Goal: Find contact information: Find contact information

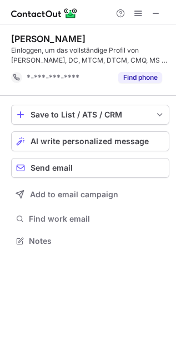
scroll to position [233, 176]
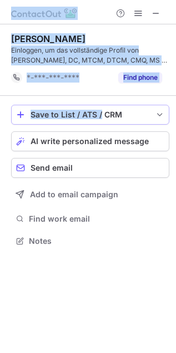
drag, startPoint x: 89, startPoint y: 14, endPoint x: 99, endPoint y: 105, distance: 91.5
click at [99, 105] on div "Dr Youngsu Lyu Einloggen, um das vollständige Profil von Dr Youngsu Lyu, DC, MT…" at bounding box center [88, 176] width 176 height 353
click at [159, 9] on span at bounding box center [155, 13] width 9 height 9
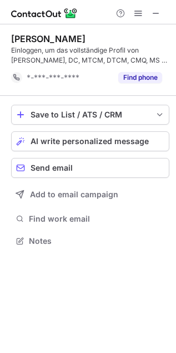
click at [62, 288] on div "Dr Youngsu Lyu Einloggen, um das vollständige Profil von Dr Youngsu Lyu, DC, MT…" at bounding box center [88, 188] width 176 height 329
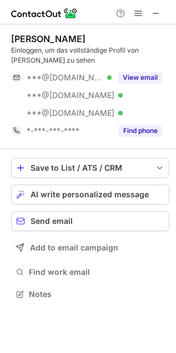
scroll to position [287, 176]
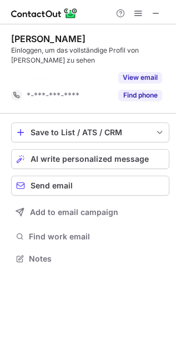
scroll to position [233, 176]
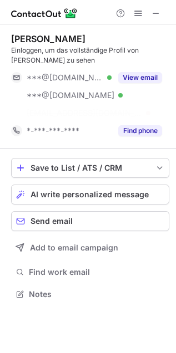
scroll to position [6, 6]
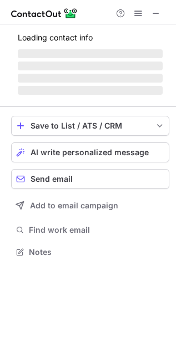
scroll to position [251, 176]
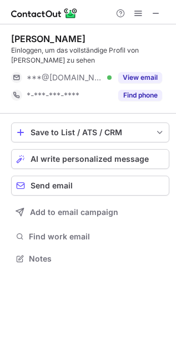
scroll to position [6, 6]
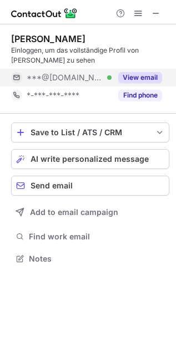
click at [138, 76] on button "View email" at bounding box center [140, 77] width 44 height 11
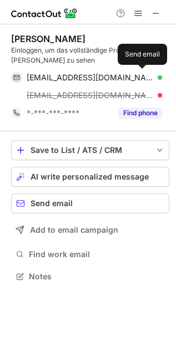
scroll to position [269, 176]
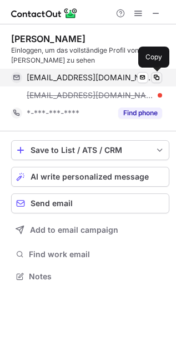
click at [156, 77] on span at bounding box center [156, 77] width 9 height 9
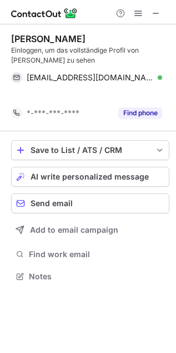
scroll to position [6, 6]
